Goal: Answer question/provide support: Share knowledge or assist other users

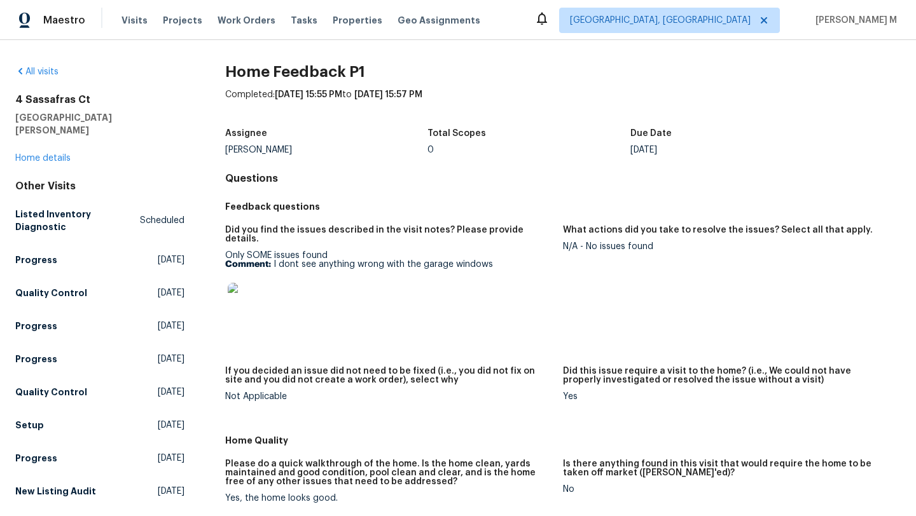
scroll to position [6, 0]
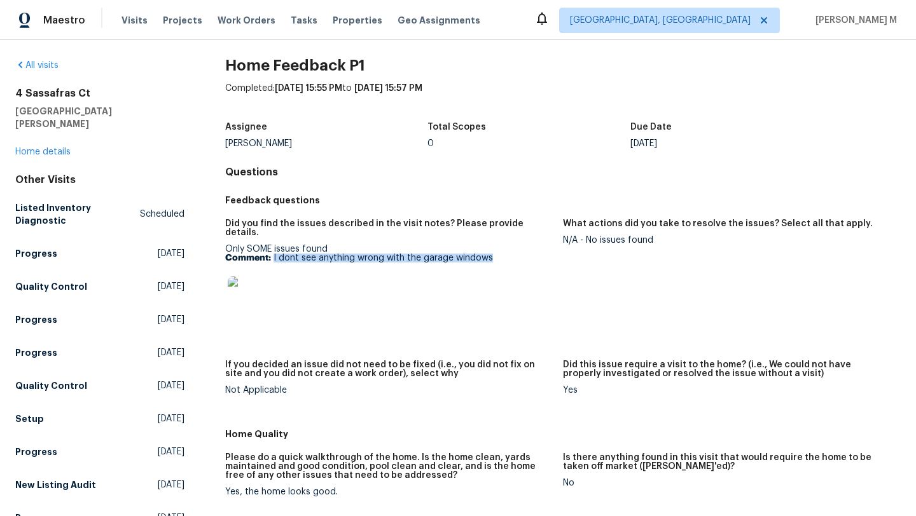
drag, startPoint x: 271, startPoint y: 252, endPoint x: 492, endPoint y: 249, distance: 220.7
click at [492, 254] on p "Comment: I dont see anything wrong with the garage windows" at bounding box center [389, 258] width 328 height 9
copy p "I dont see anything wrong with the garage windows"
drag, startPoint x: 581, startPoint y: 240, endPoint x: 677, endPoint y: 240, distance: 95.4
click at [677, 240] on div "N/A - No issues found" at bounding box center [727, 240] width 328 height 9
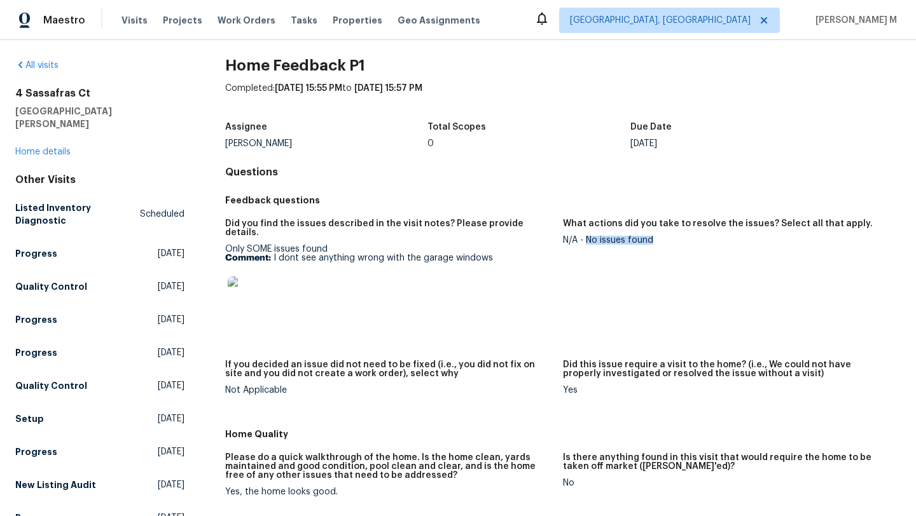
copy div "No issues found"
click at [59, 148] on link "Home details" at bounding box center [42, 152] width 55 height 9
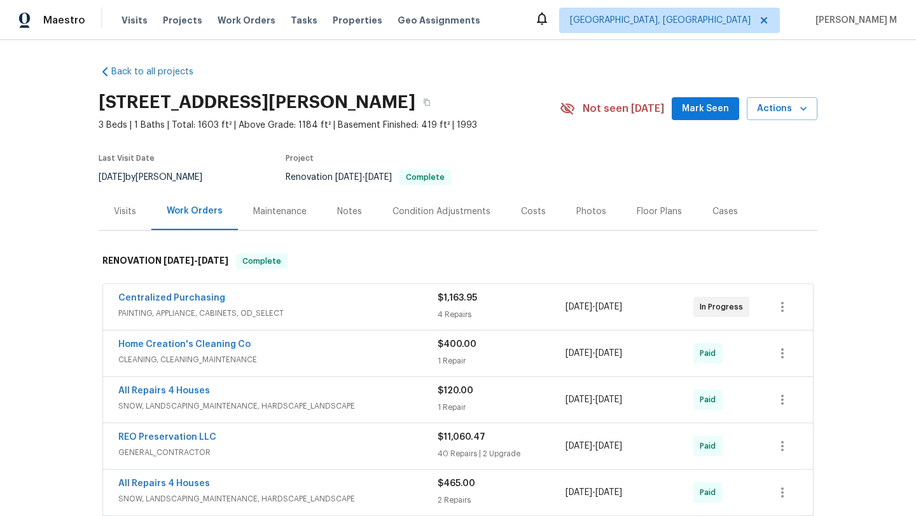
click at [707, 220] on div "Cases" at bounding box center [725, 212] width 56 height 38
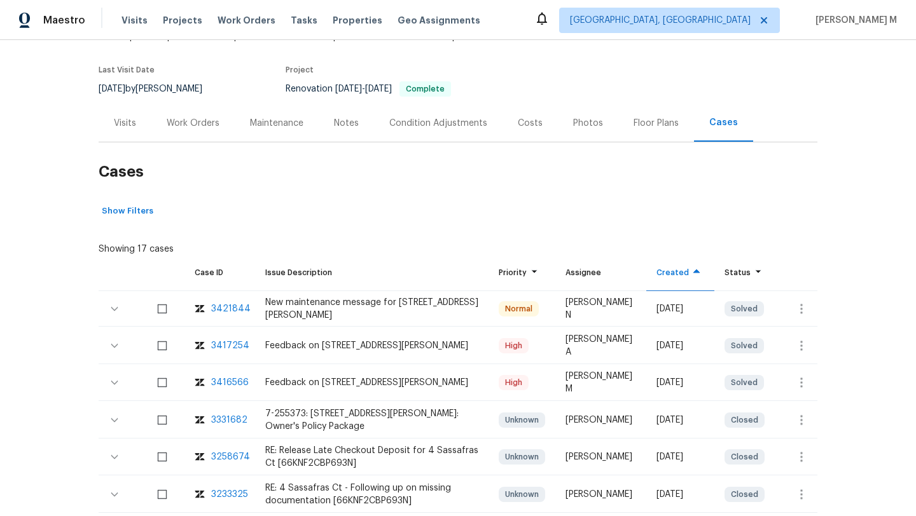
scroll to position [96, 0]
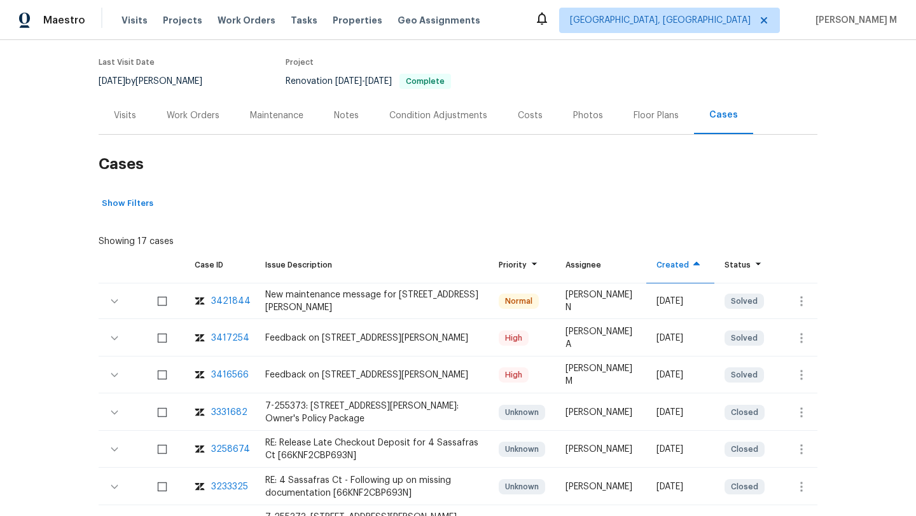
click at [230, 375] on div "3416566" at bounding box center [230, 375] width 38 height 13
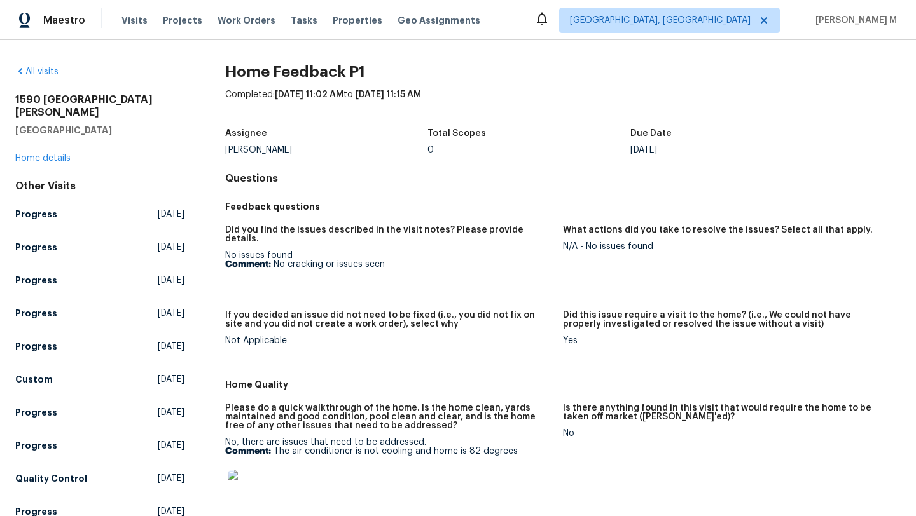
click at [272, 260] on p "Comment: No cracking or issues seen" at bounding box center [389, 264] width 328 height 9
drag, startPoint x: 272, startPoint y: 258, endPoint x: 396, endPoint y: 258, distance: 123.4
click at [396, 260] on p "Comment: No cracking or issues seen" at bounding box center [389, 264] width 328 height 9
copy p "No cracking or issues seen"
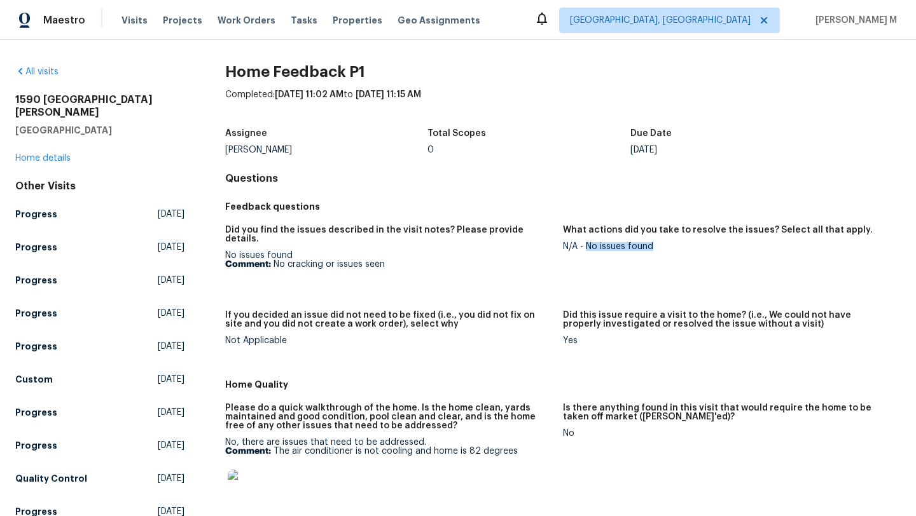
drag, startPoint x: 580, startPoint y: 247, endPoint x: 681, endPoint y: 247, distance: 101.1
click at [681, 247] on div "N/A - No issues found" at bounding box center [727, 246] width 328 height 9
copy div "No issues found"
